Goal: Navigation & Orientation: Go to known website

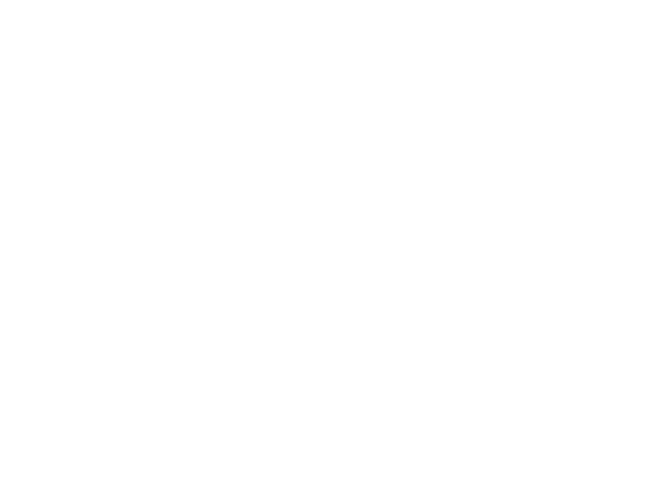
click at [11, 12] on div at bounding box center [325, 242] width 650 height 485
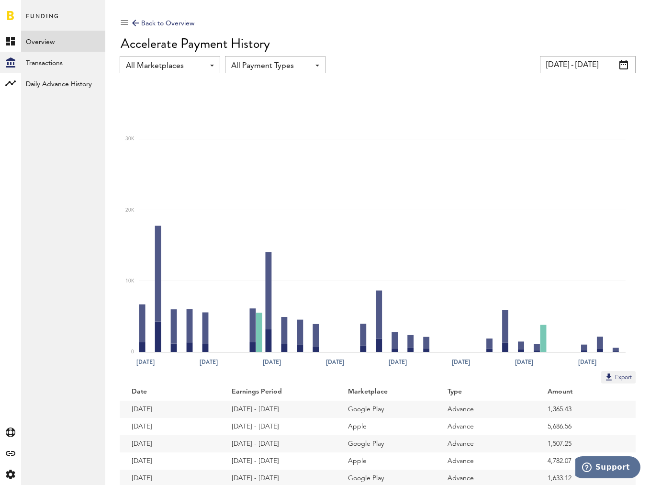
click at [11, 16] on link at bounding box center [10, 16] width 7 height 10
